Goal: Transaction & Acquisition: Purchase product/service

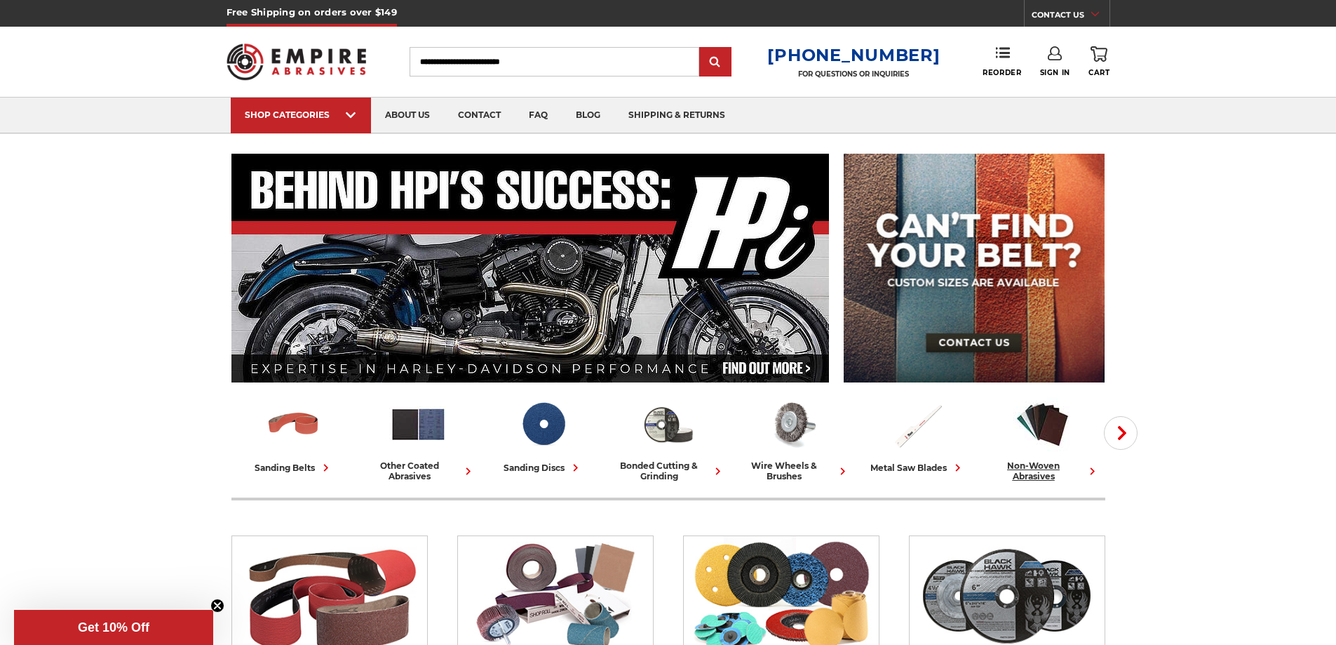
click at [1095, 471] on icon at bounding box center [1092, 471] width 15 height 15
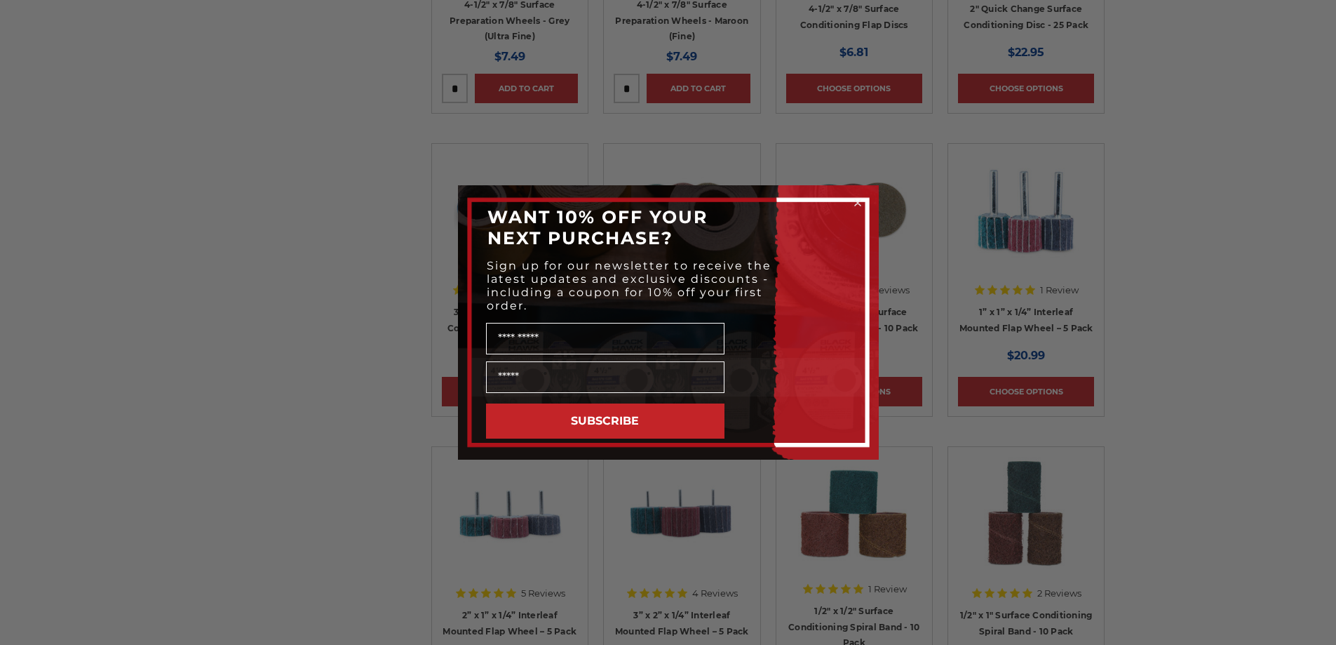
scroll to position [1613, 0]
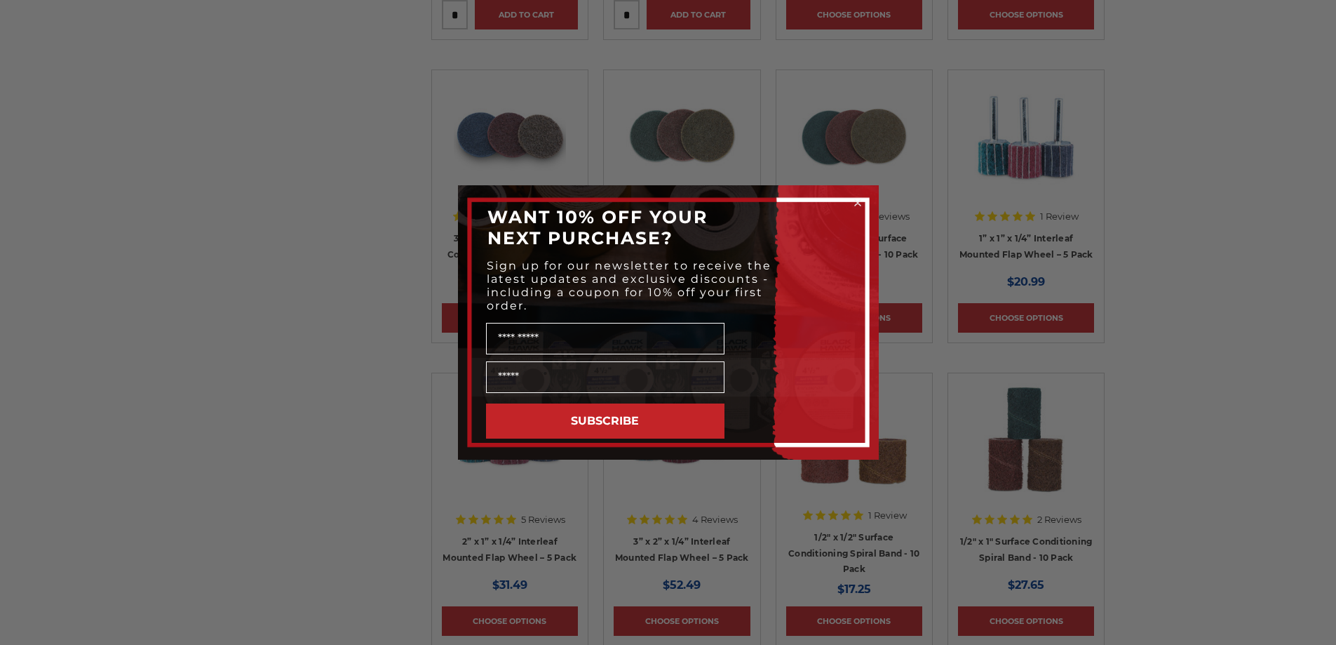
click at [859, 201] on icon "Close dialog" at bounding box center [858, 203] width 6 height 6
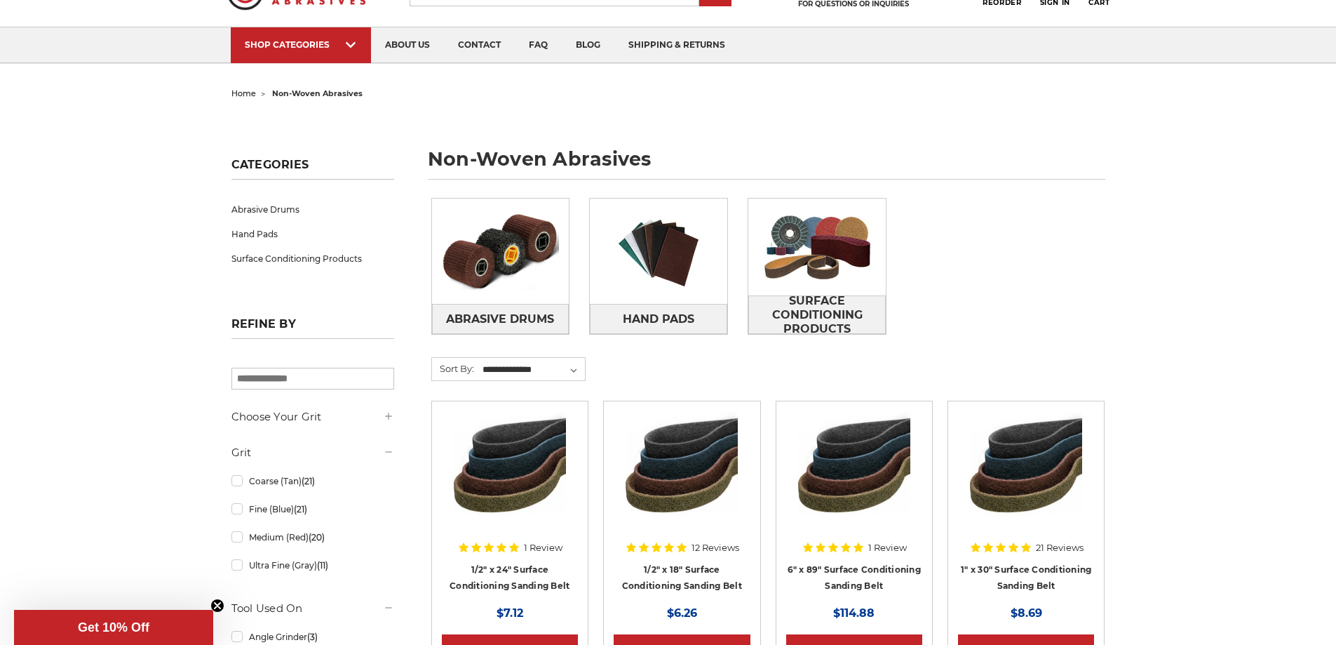
scroll to position [0, 0]
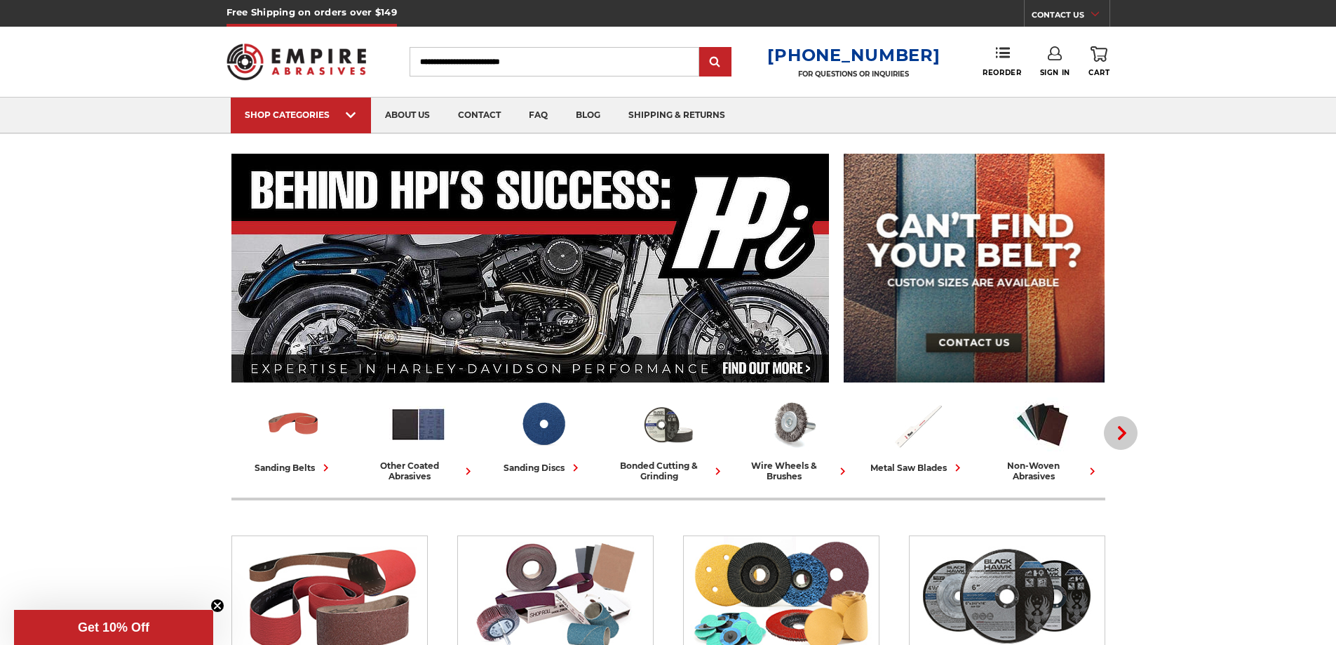
click at [1126, 435] on icon "button" at bounding box center [1122, 433] width 14 height 14
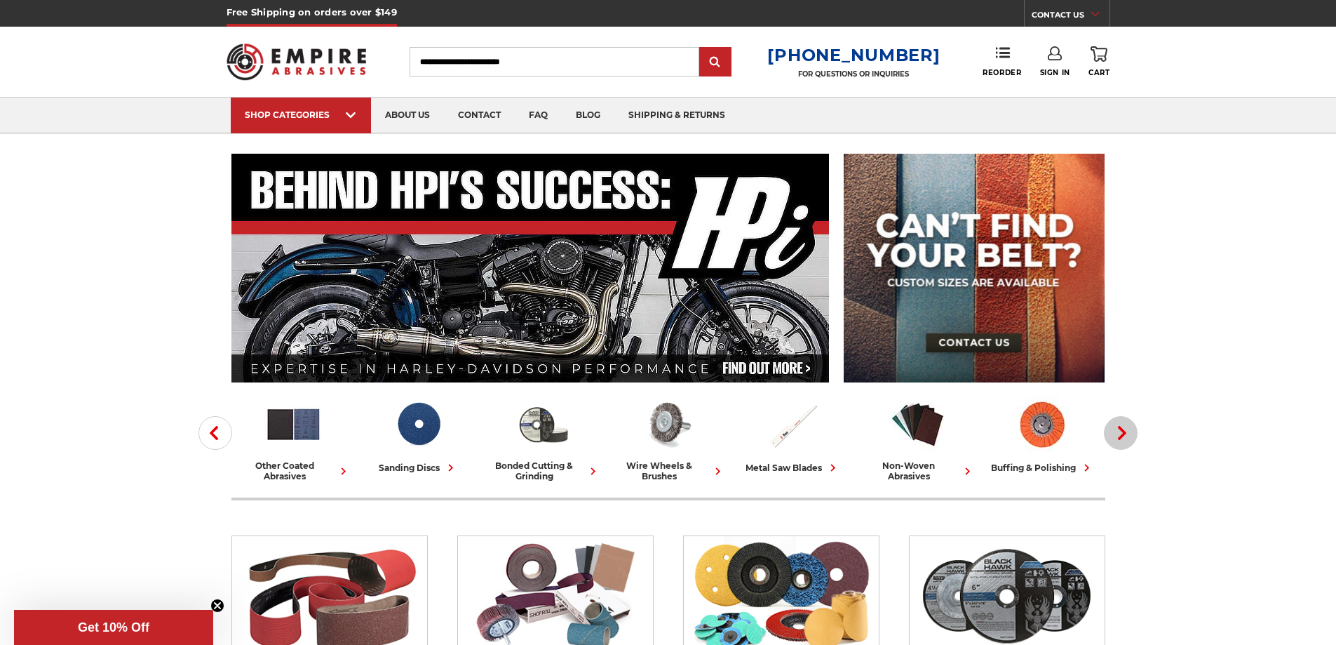
click at [1124, 434] on use "button" at bounding box center [1122, 433] width 8 height 14
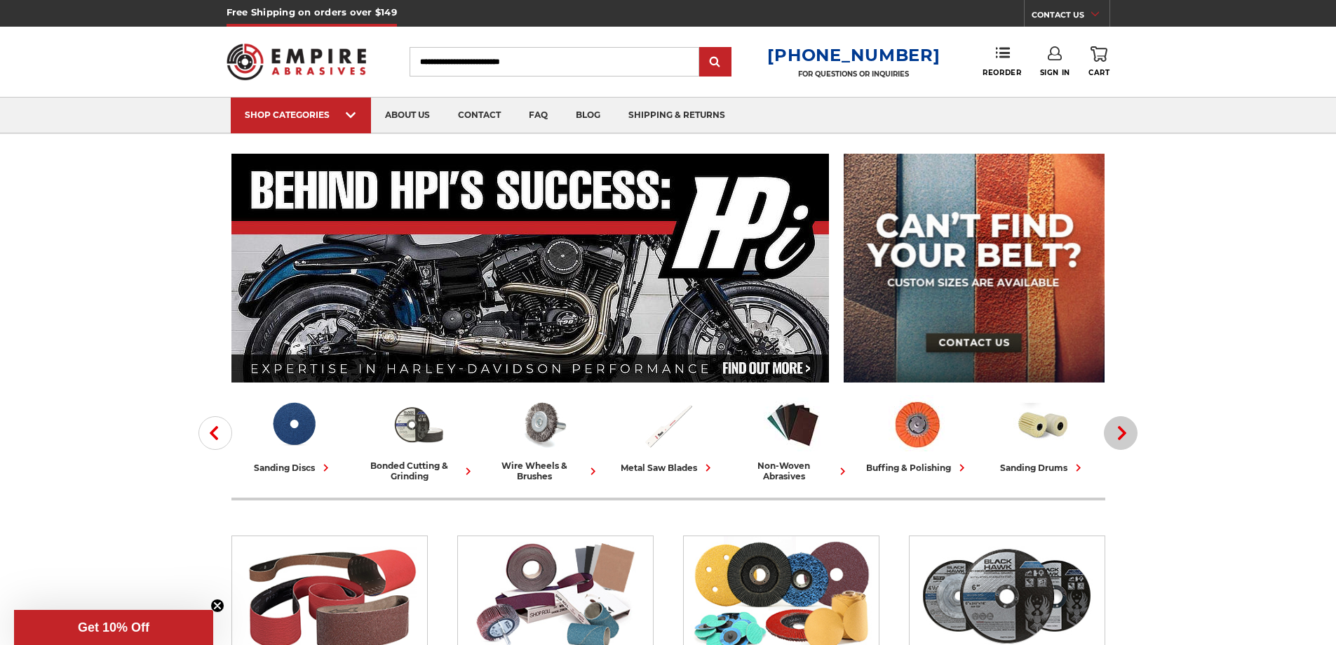
click at [1124, 434] on use "button" at bounding box center [1122, 433] width 8 height 14
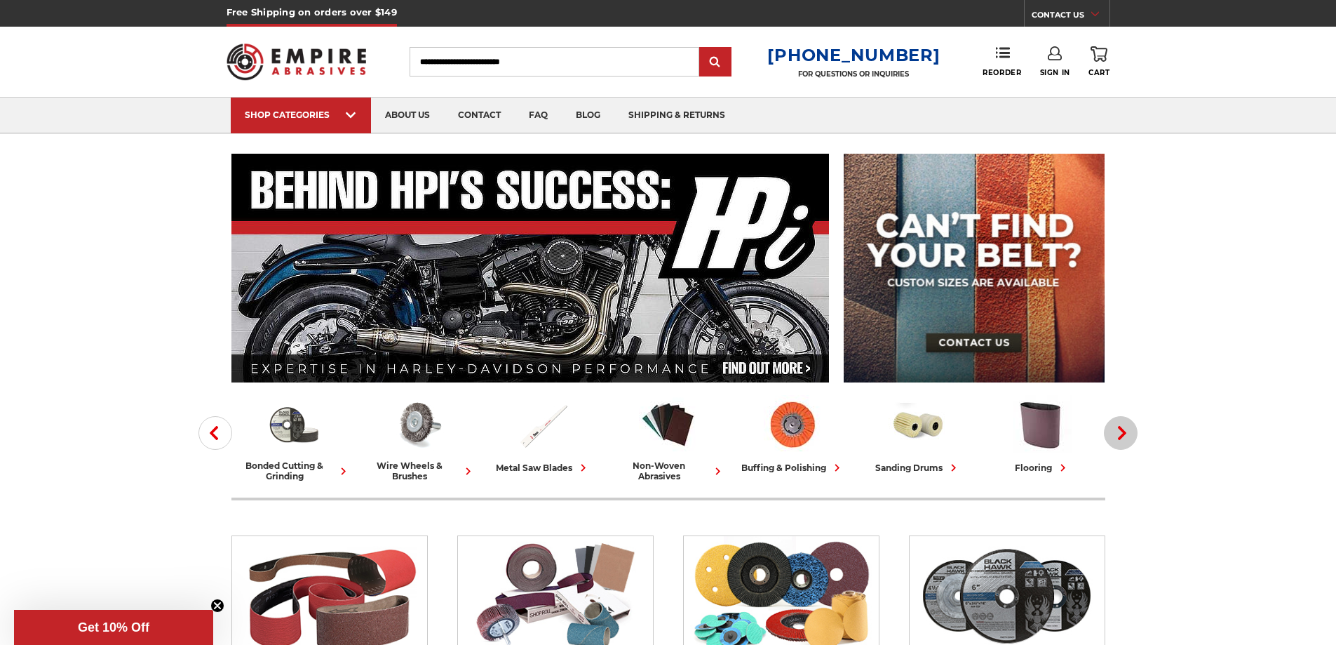
click at [1124, 434] on use "button" at bounding box center [1122, 433] width 8 height 14
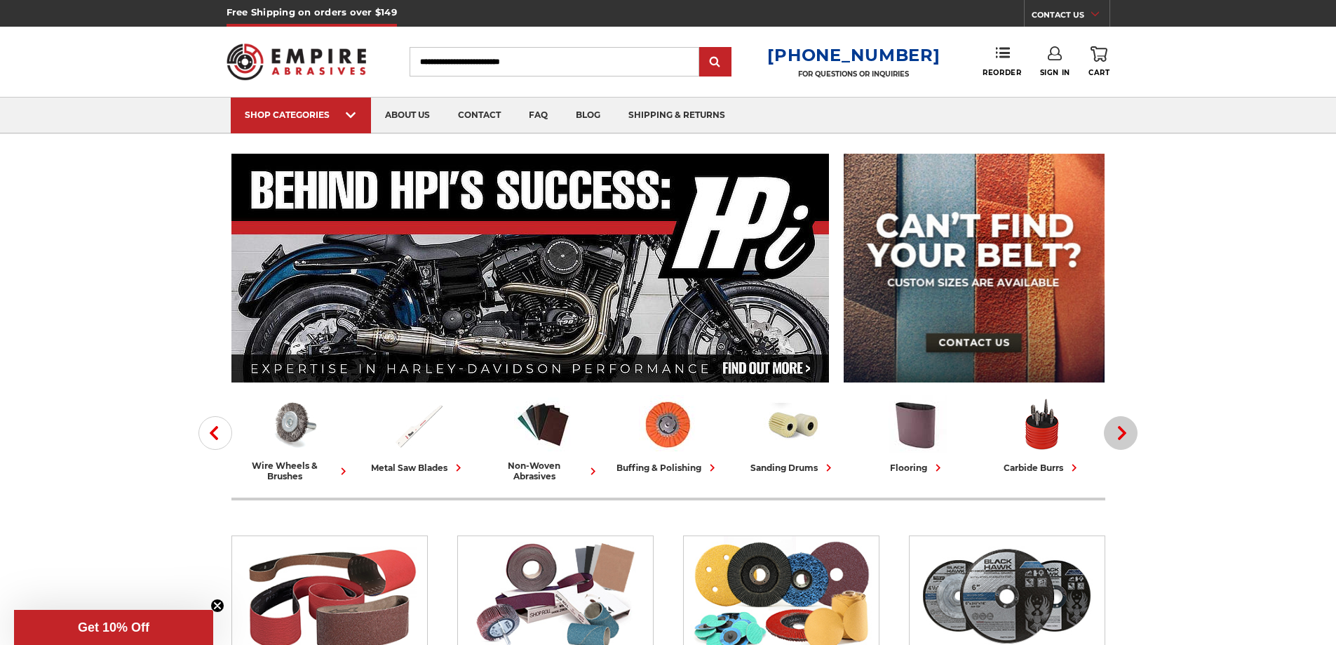
click at [1124, 434] on use "button" at bounding box center [1122, 433] width 8 height 14
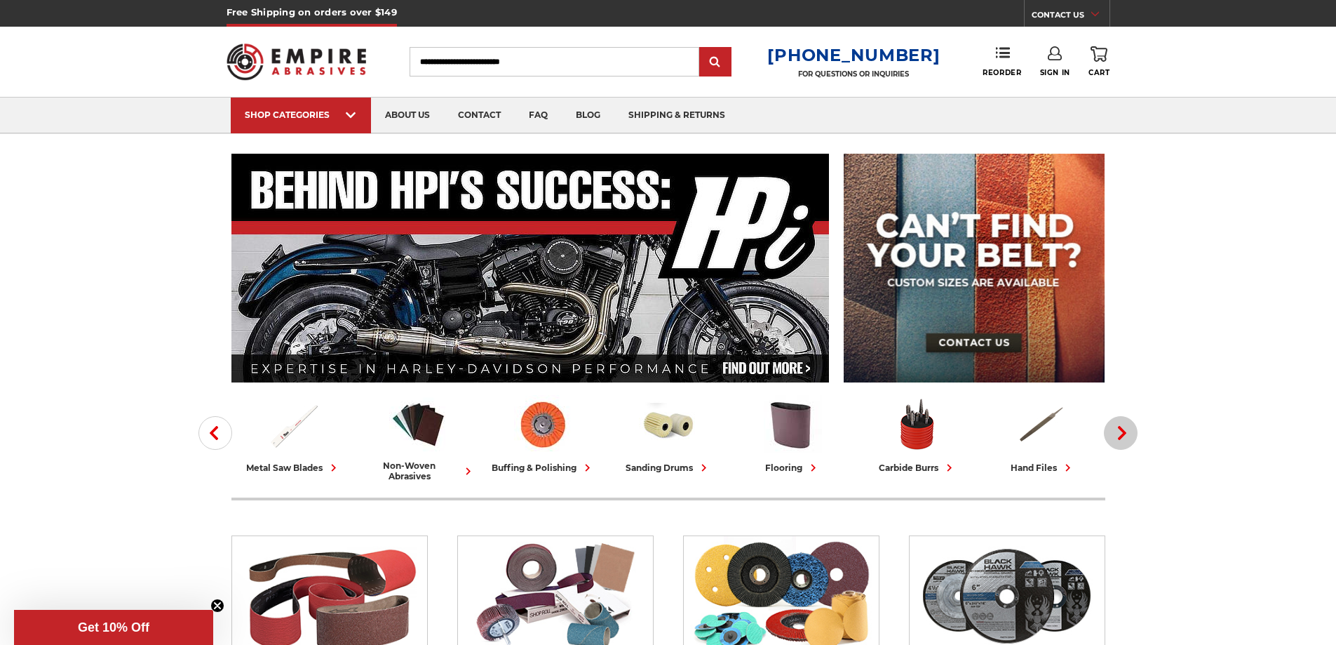
click at [1124, 434] on use "button" at bounding box center [1122, 433] width 8 height 14
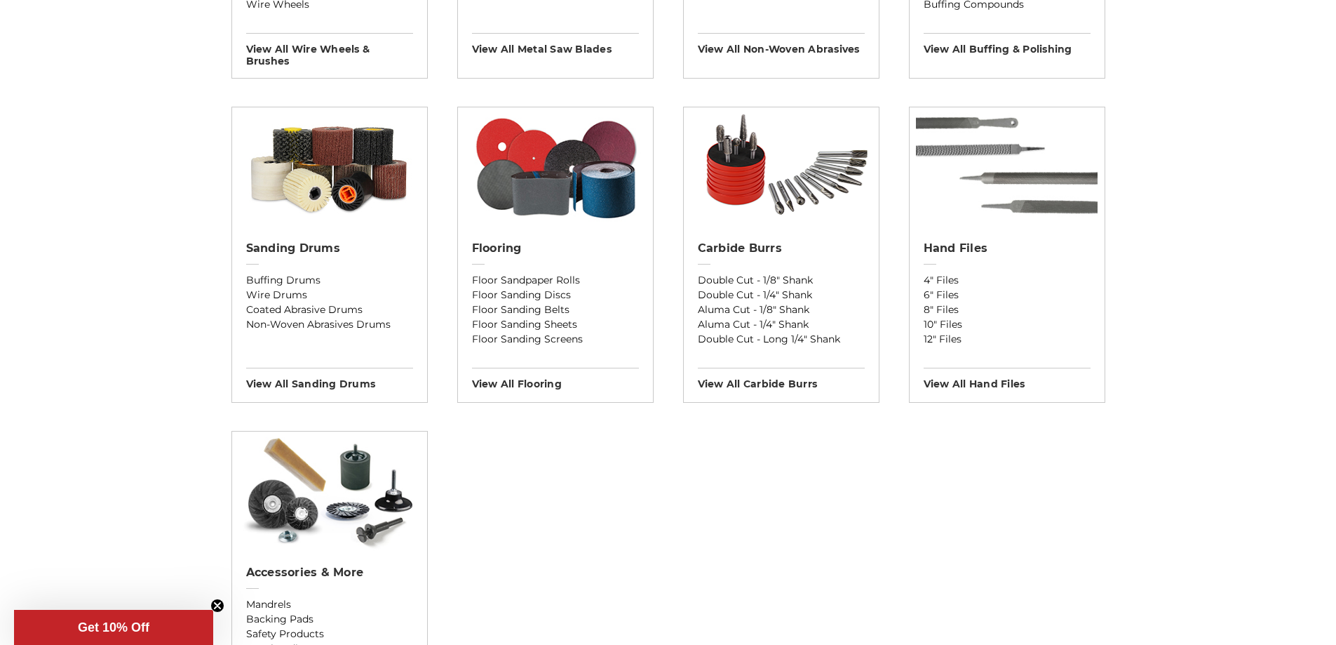
scroll to position [1122, 0]
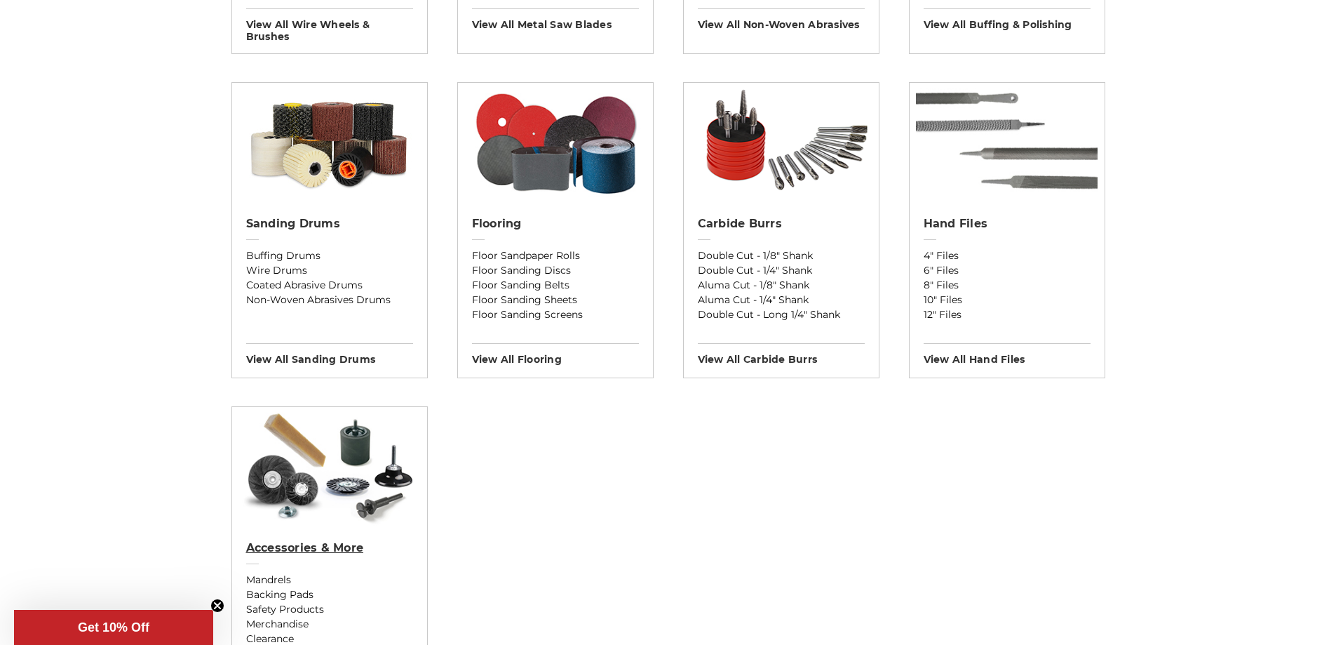
click at [293, 549] on h2 "Accessories & More" at bounding box center [329, 548] width 167 height 14
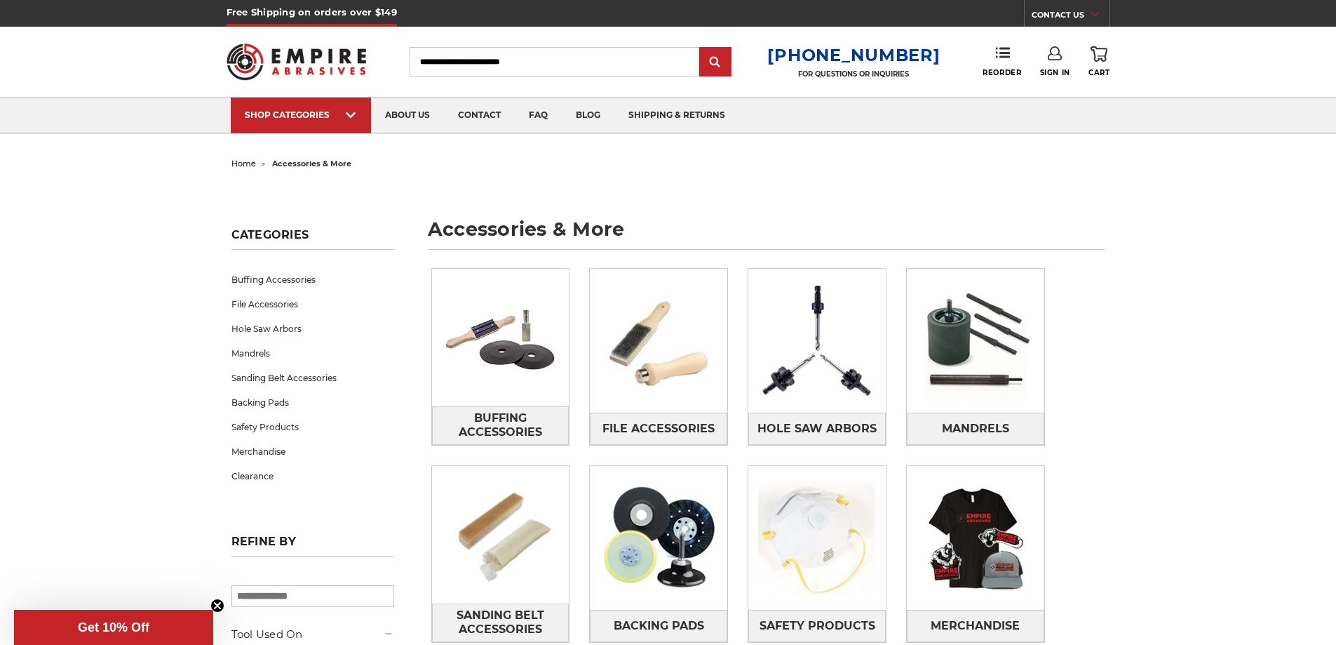
click at [558, 65] on input "Search" at bounding box center [555, 61] width 290 height 29
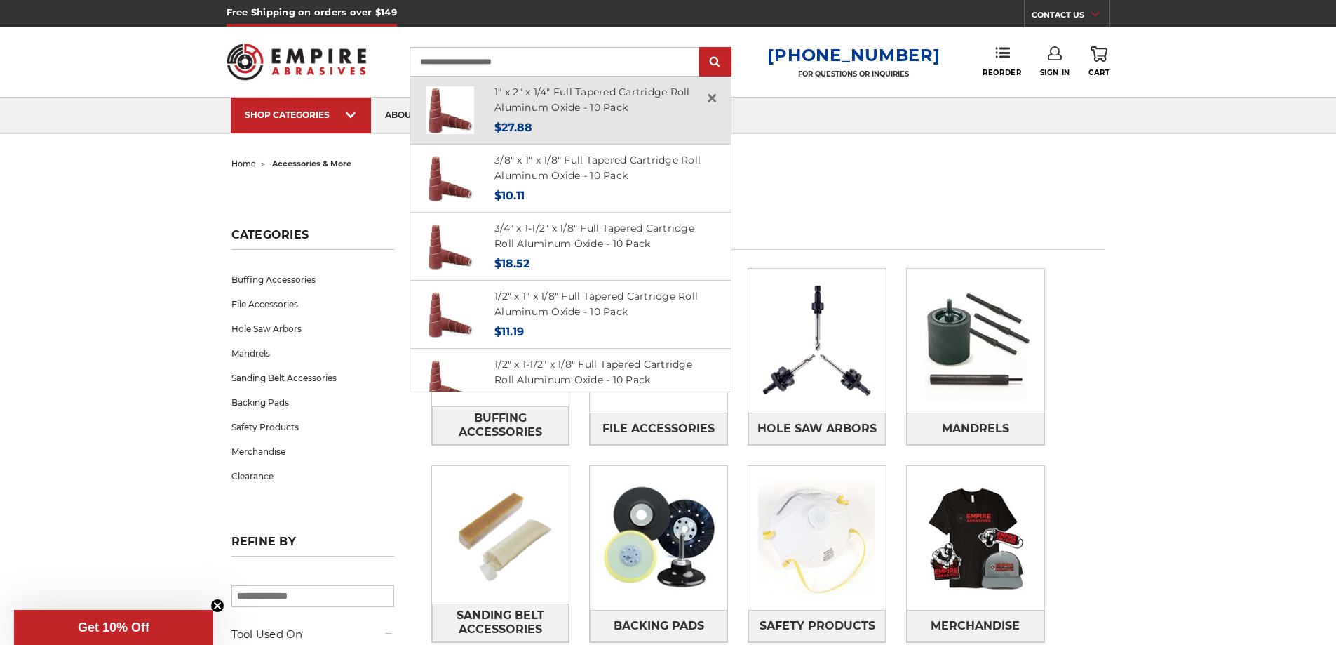
type input "**********"
click at [596, 118] on div "Now: $27.88" at bounding box center [605, 127] width 220 height 19
click at [465, 104] on img at bounding box center [451, 110] width 48 height 48
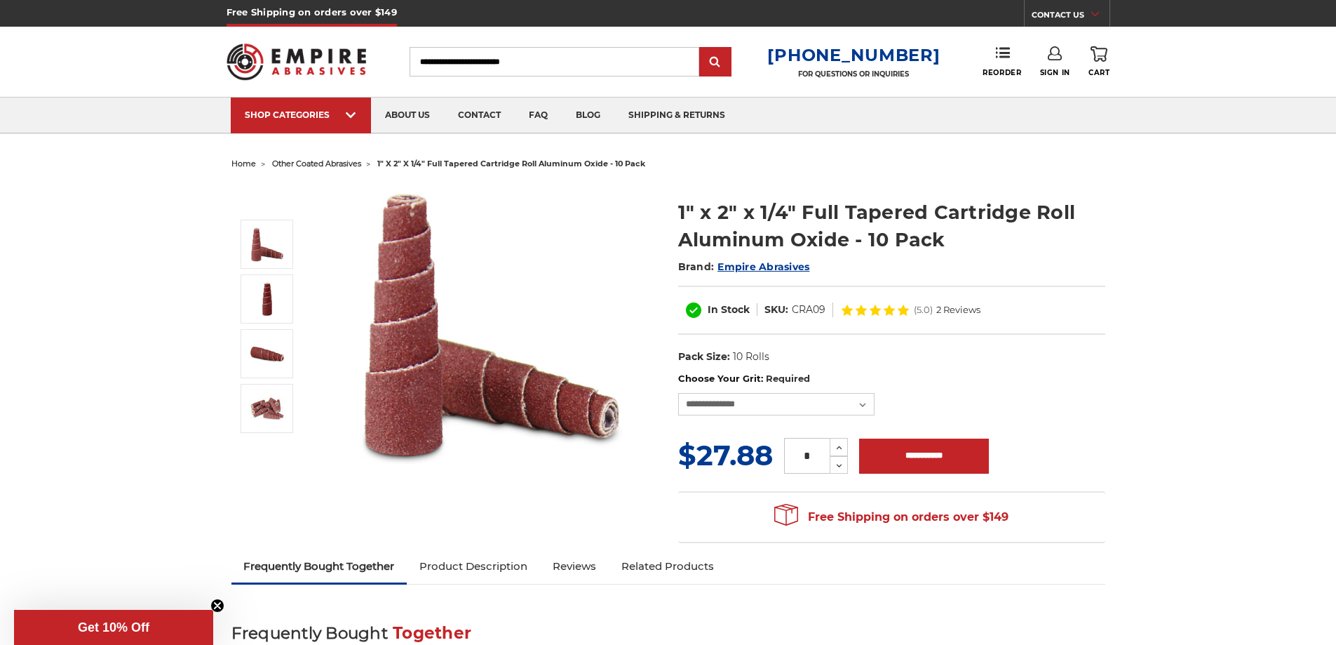
click at [475, 566] on link "Product Description" at bounding box center [473, 566] width 133 height 31
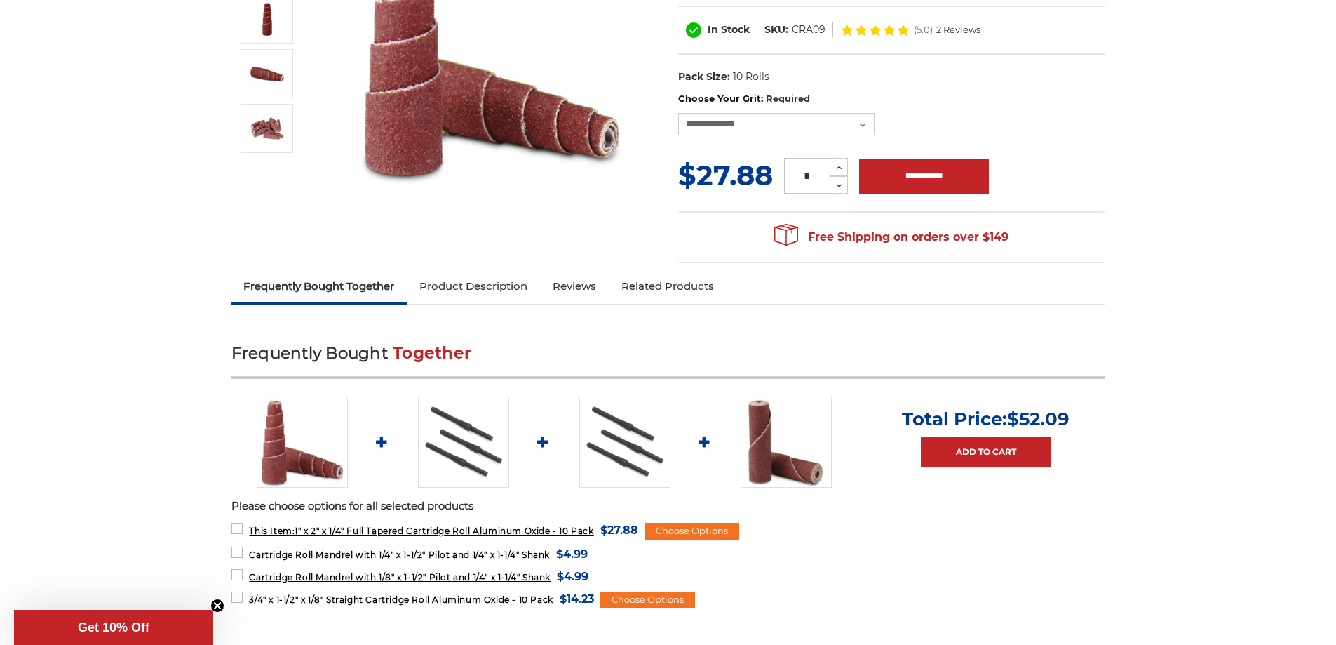
scroll to position [281, 0]
